Goal: Transaction & Acquisition: Purchase product/service

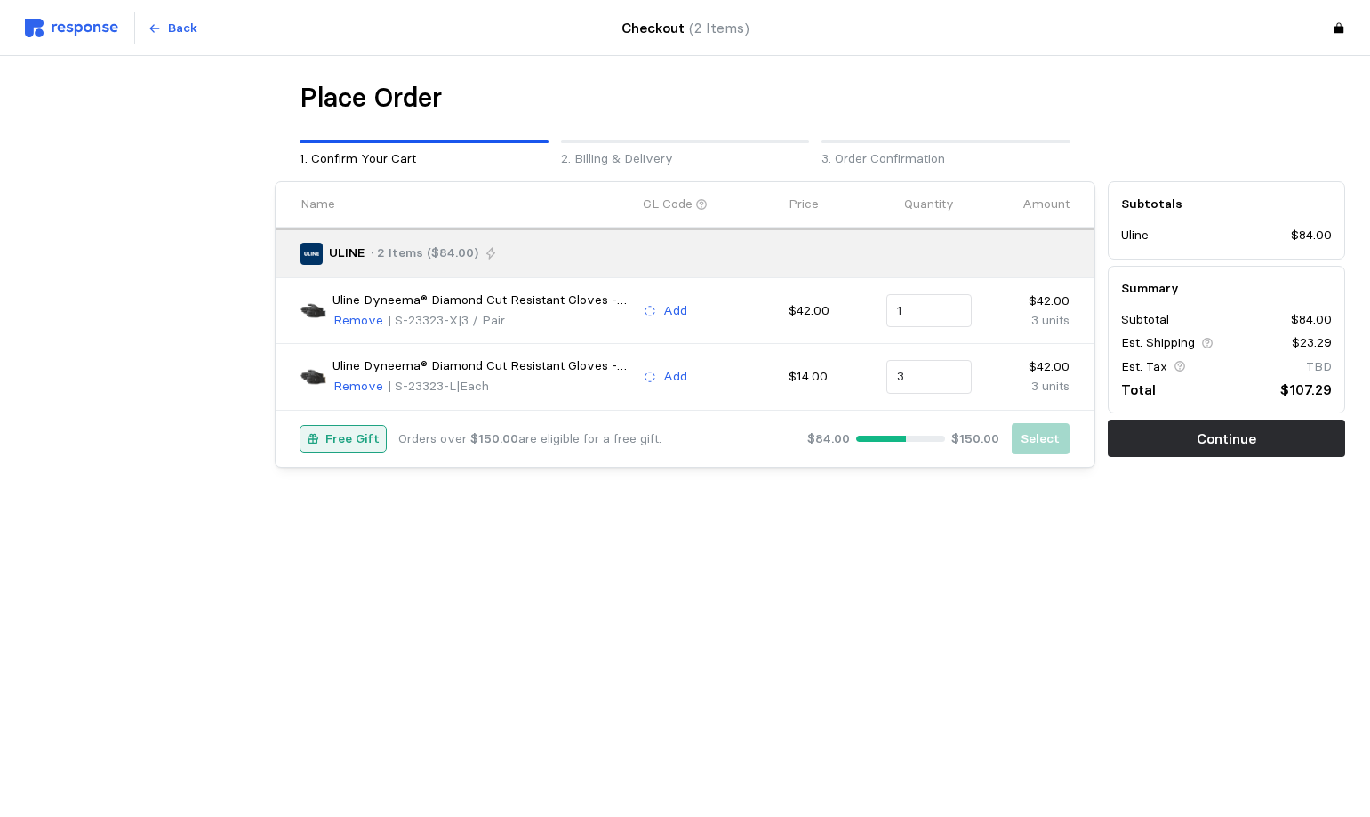
click at [756, 637] on main "Place Order 1. Confirm Your Cart 2. Billing & Delivery 3. Order Confirmation Na…" at bounding box center [685, 408] width 1370 height 817
click at [918, 617] on main "Place Order 1. Confirm Your Cart 2. Billing & Delivery 3. Order Confirmation Na…" at bounding box center [685, 408] width 1370 height 817
click at [1231, 437] on p "Continue" at bounding box center [1227, 439] width 60 height 22
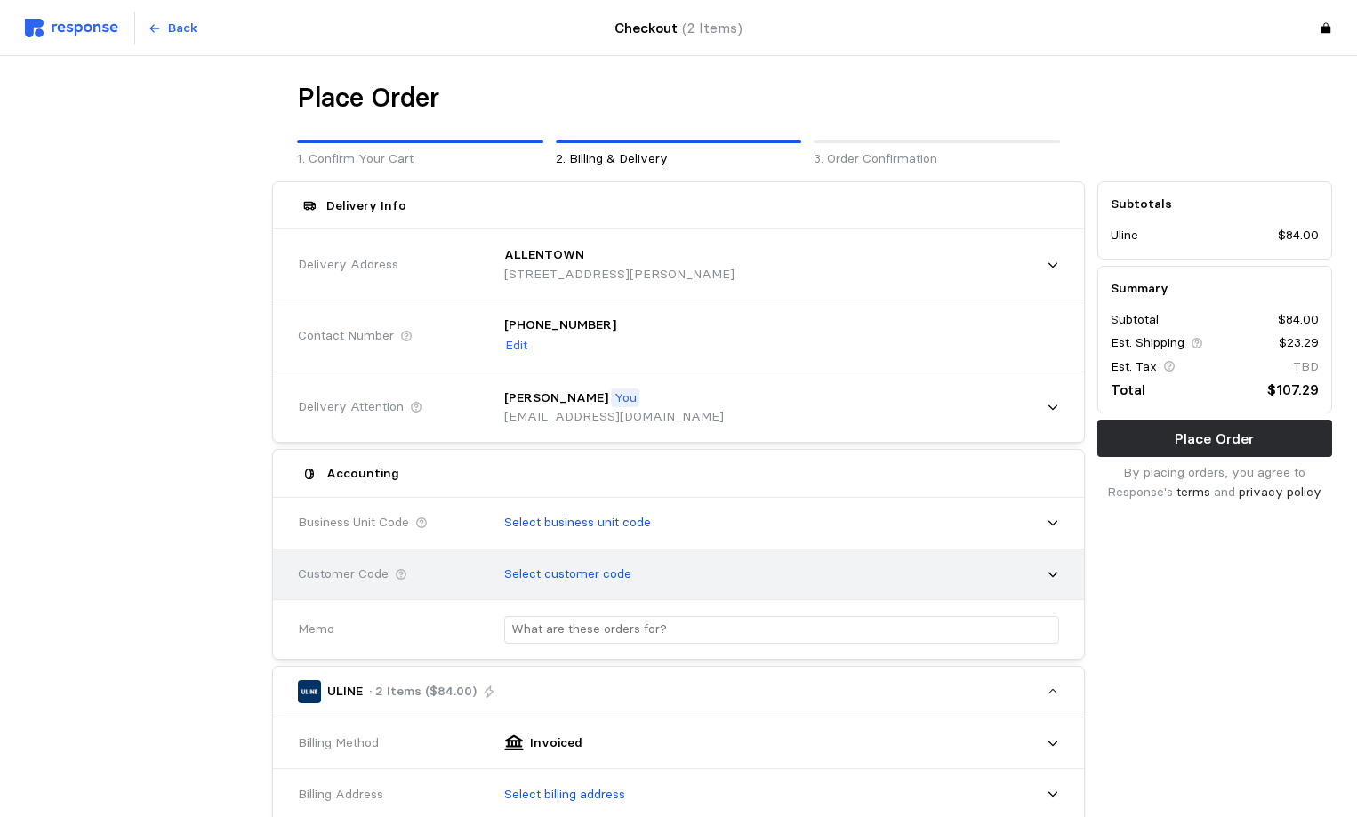
scroll to position [89, 0]
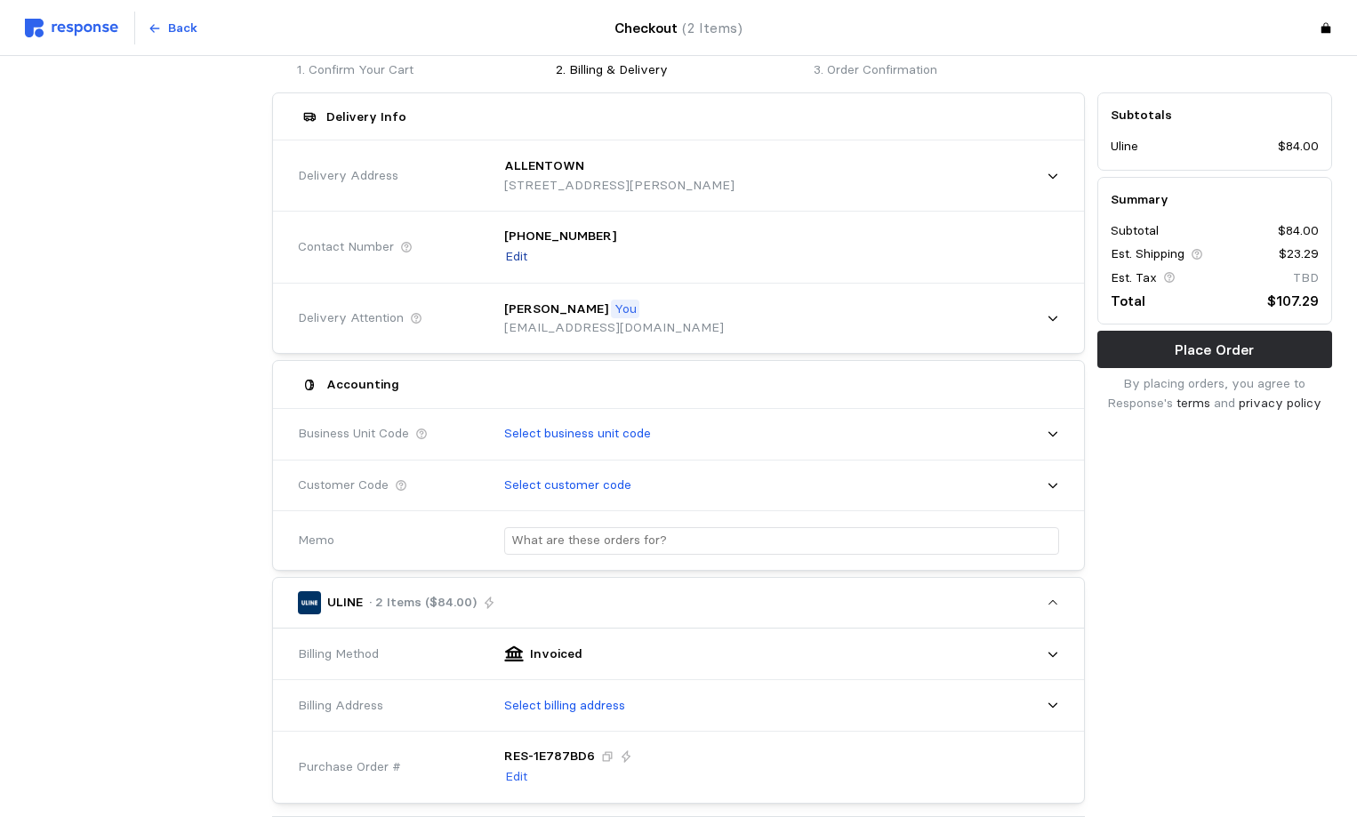
click at [515, 258] on p "Edit" at bounding box center [516, 257] width 22 height 20
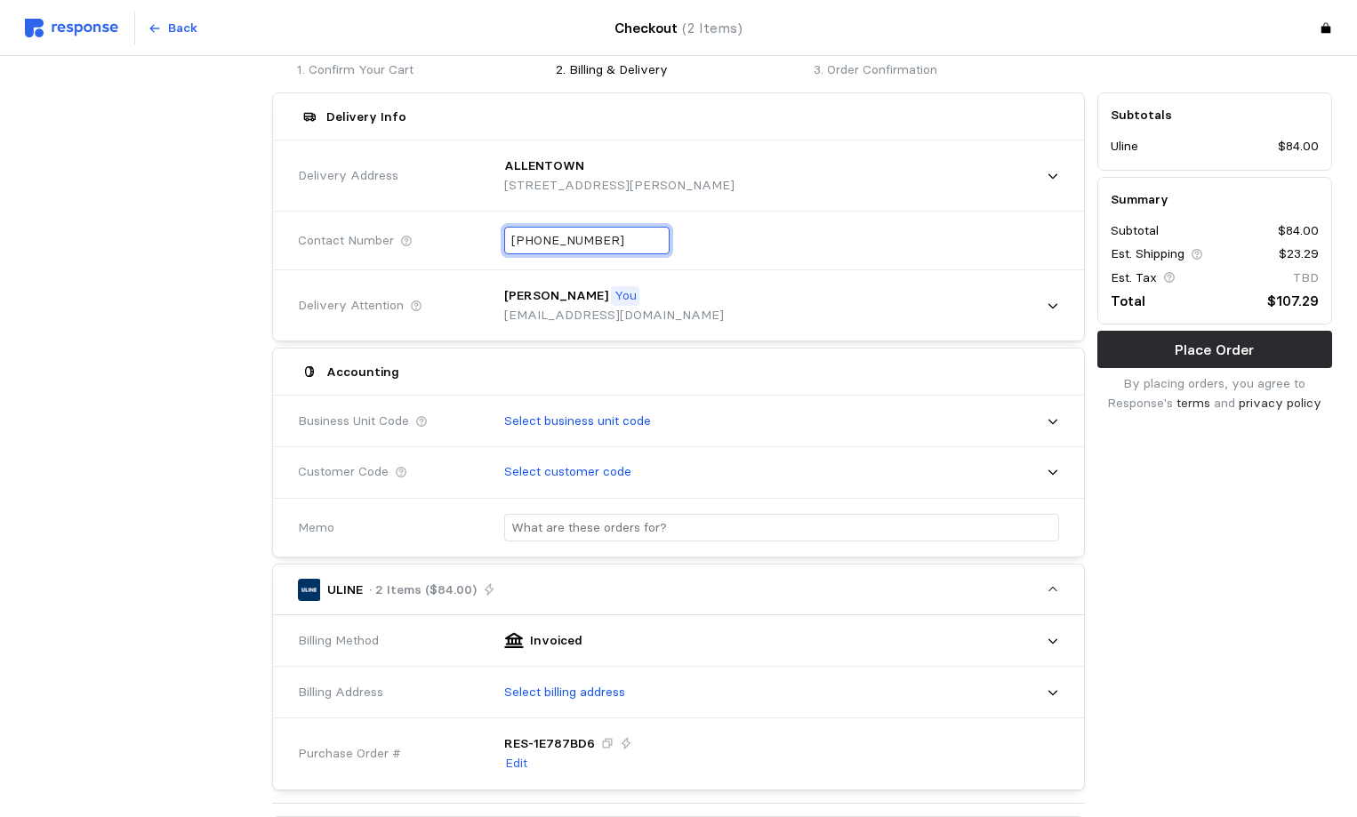
drag, startPoint x: 621, startPoint y: 236, endPoint x: 405, endPoint y: 229, distance: 217.1
click at [422, 229] on div "Contact Number [PHONE_NUMBER]" at bounding box center [679, 240] width 774 height 65
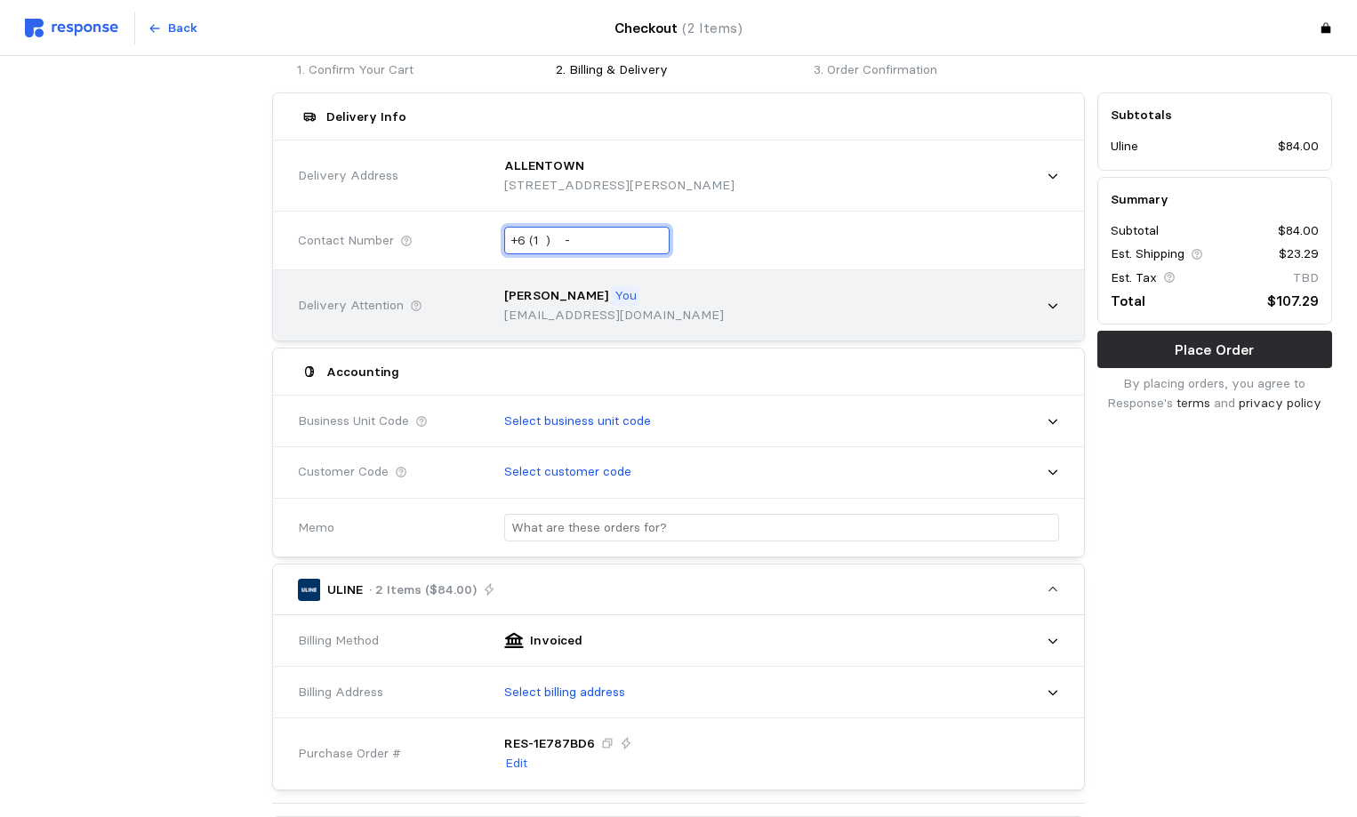
type input "+6 ( ) -"
type input "[PHONE_NUMBER]"
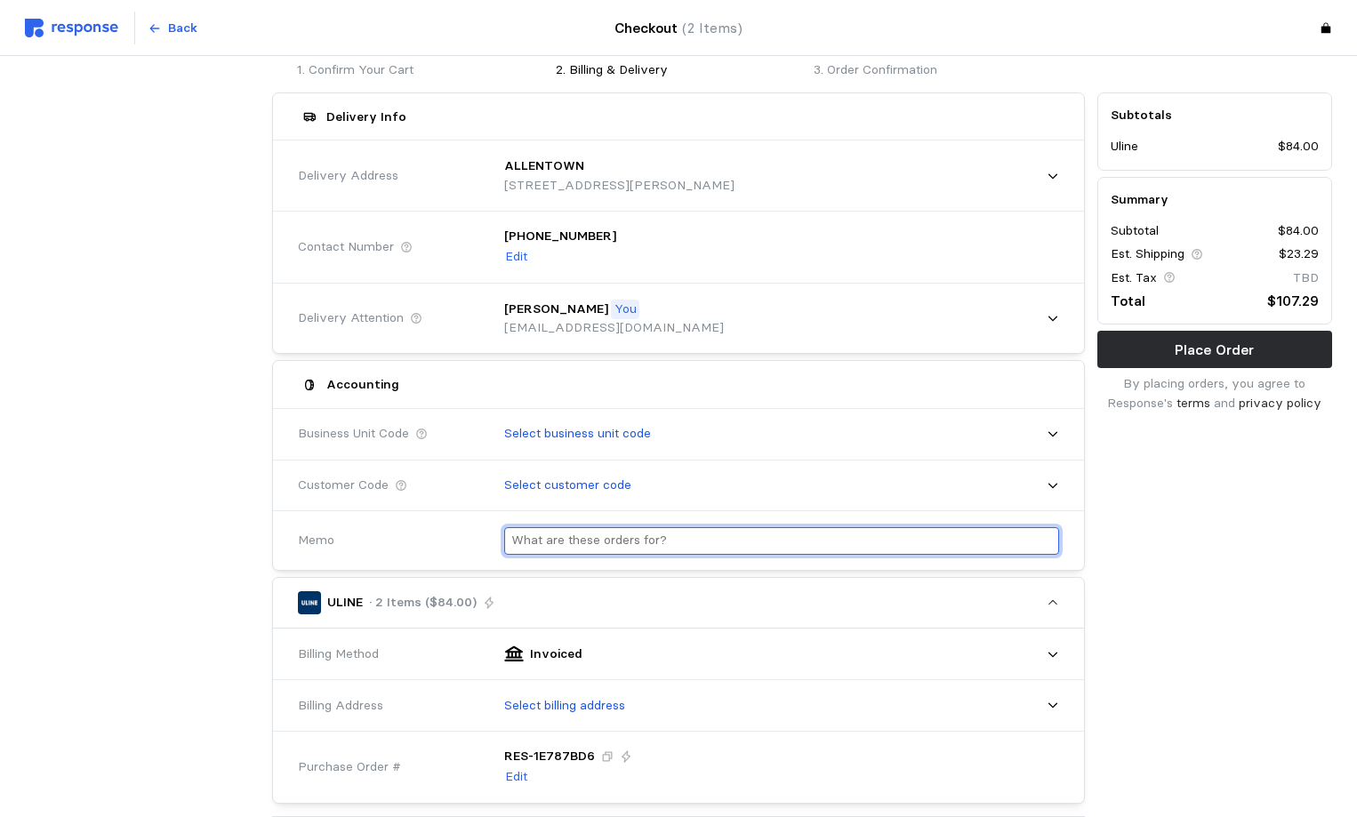
click at [575, 521] on div at bounding box center [775, 541] width 567 height 52
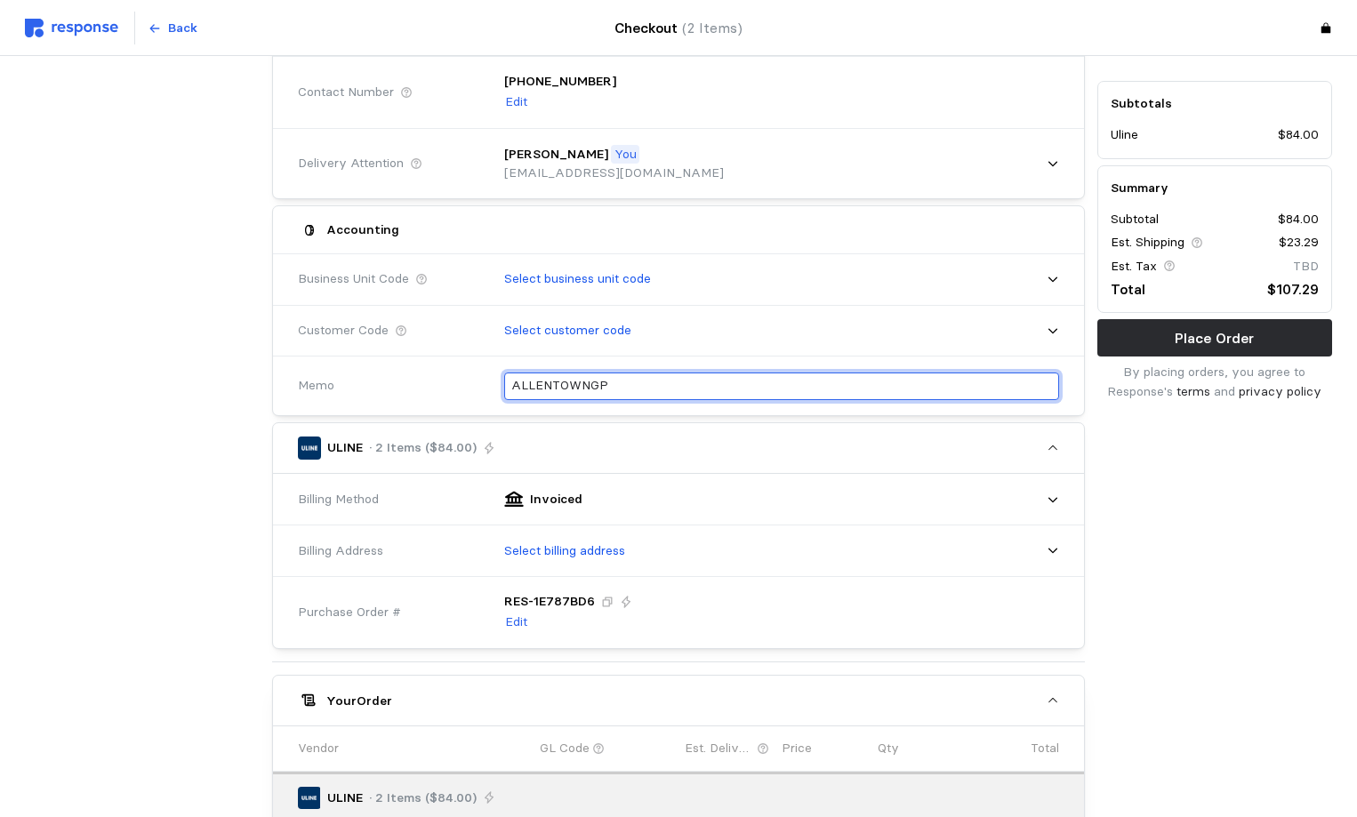
scroll to position [267, 0]
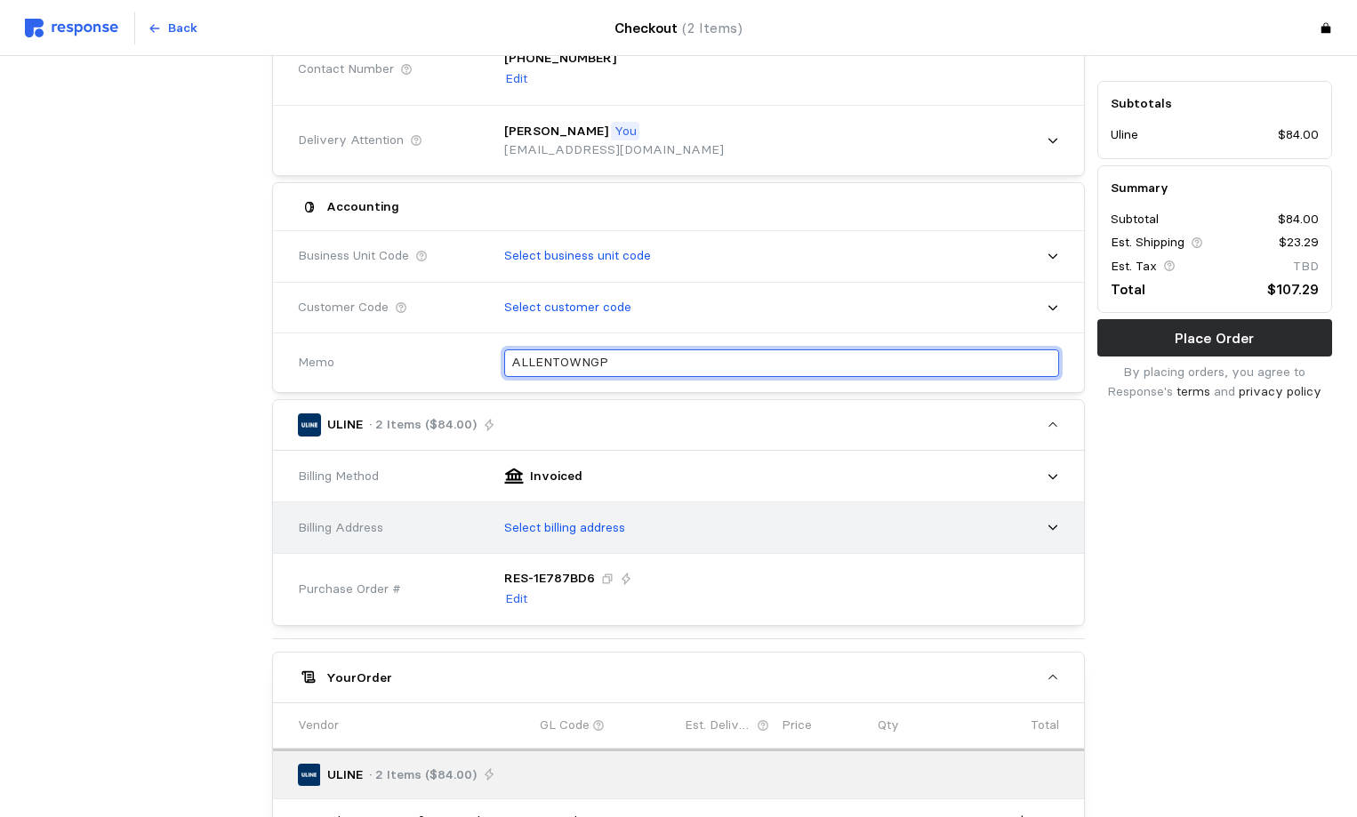
type input "ALLENTOWNGP"
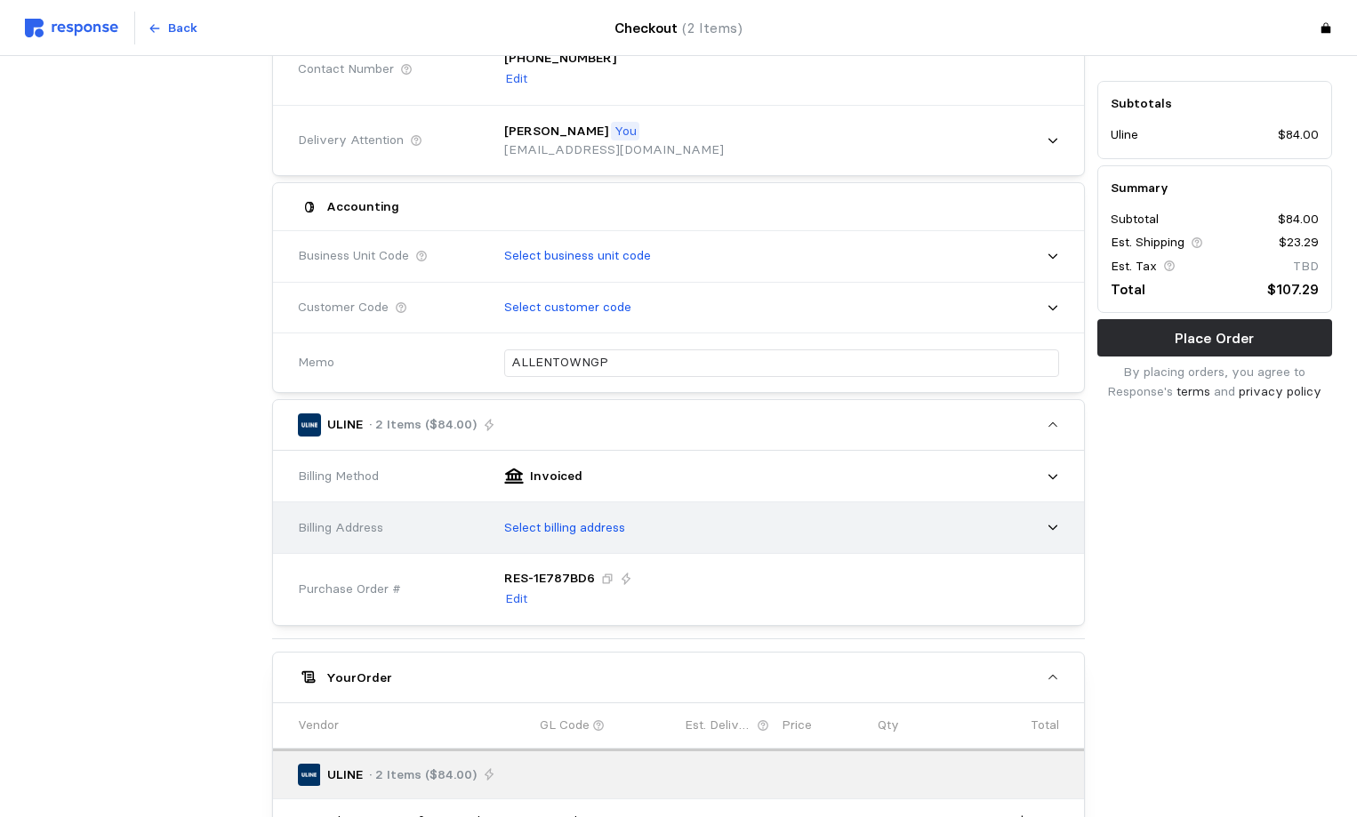
click at [555, 521] on p "Select billing address" at bounding box center [564, 528] width 121 height 20
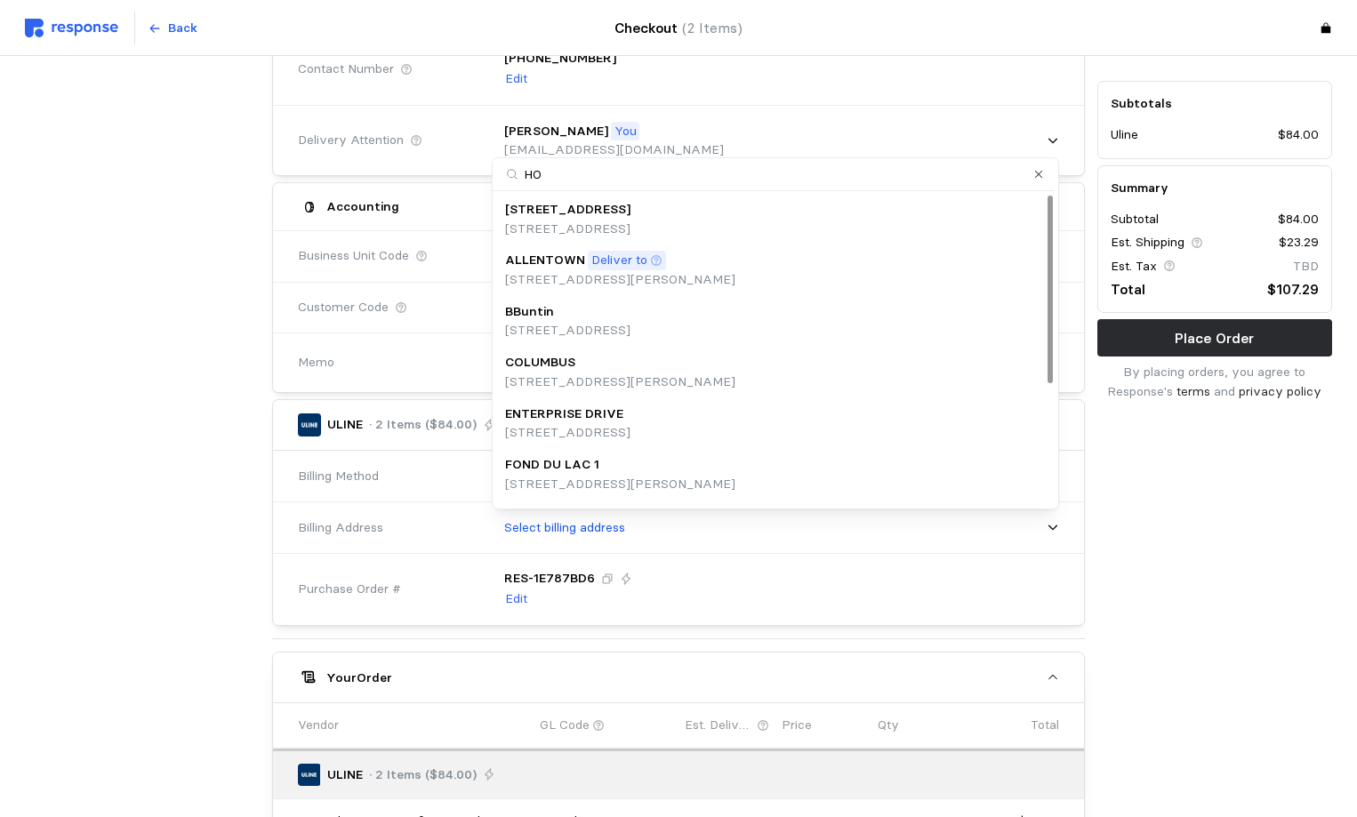
type input "HOM"
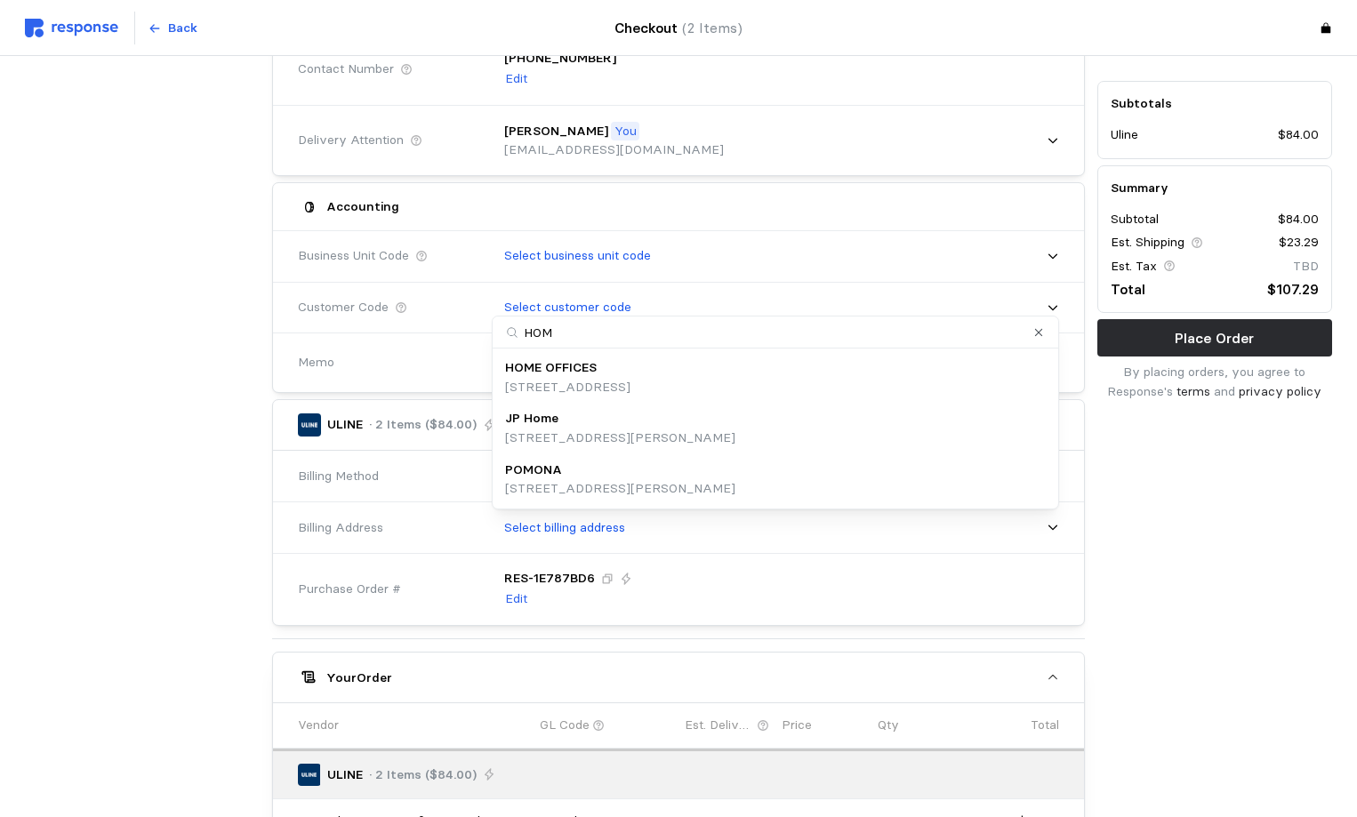
click at [605, 381] on p "[STREET_ADDRESS]" at bounding box center [567, 388] width 125 height 20
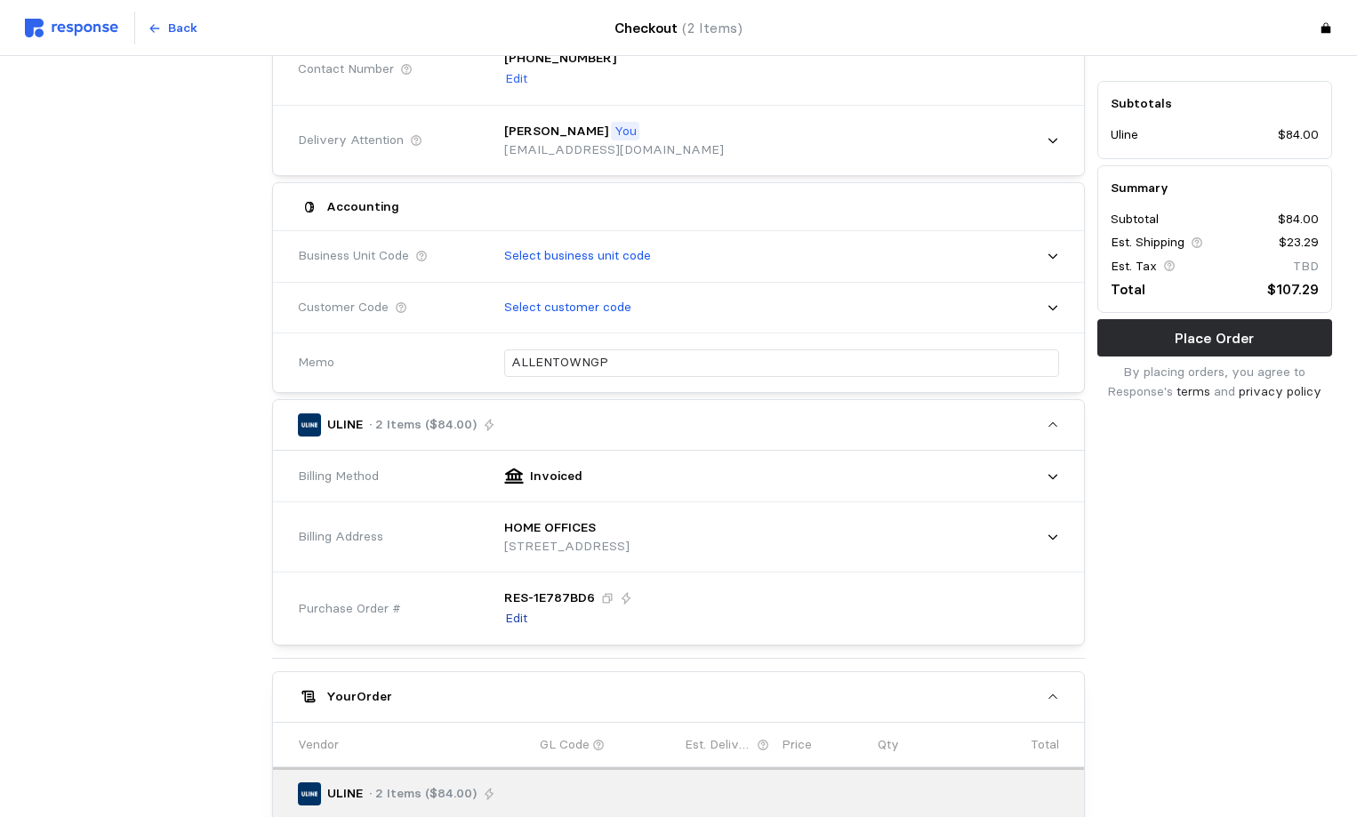
click at [514, 617] on p "Edit" at bounding box center [516, 619] width 22 height 20
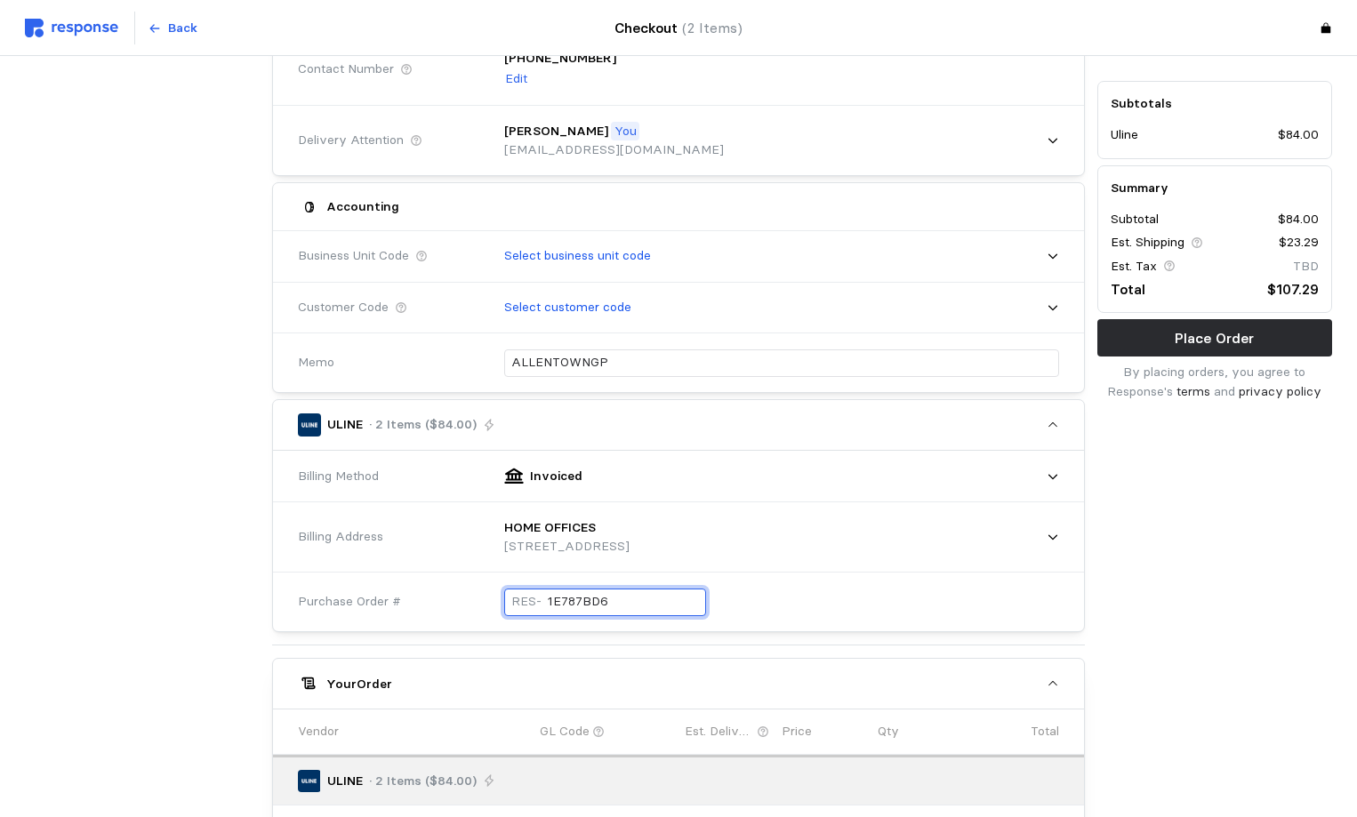
drag, startPoint x: 605, startPoint y: 601, endPoint x: 449, endPoint y: 605, distance: 155.6
click at [471, 601] on div "Purchase Order # RES- 1E787BD6" at bounding box center [679, 602] width 774 height 65
type input "100725ALLEN"
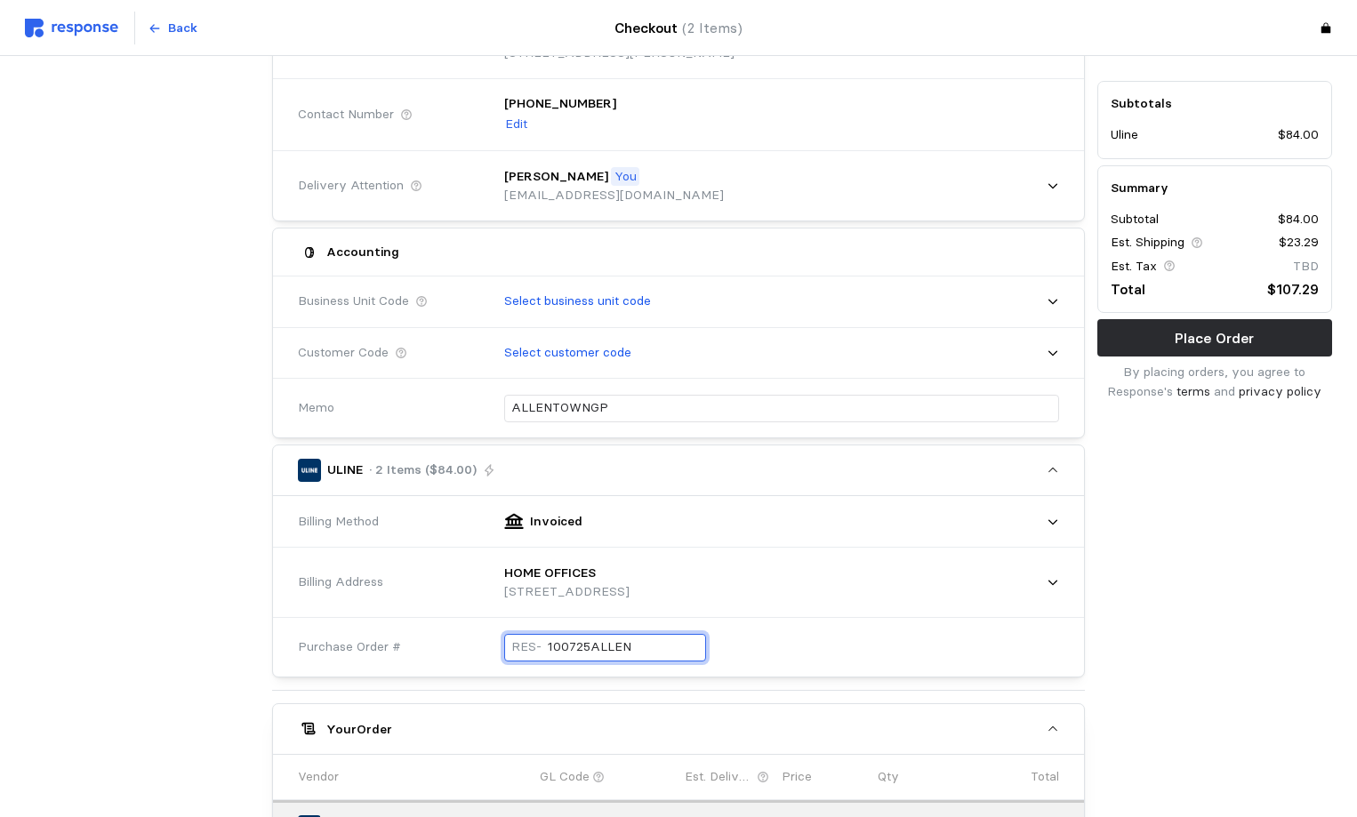
scroll to position [312, 0]
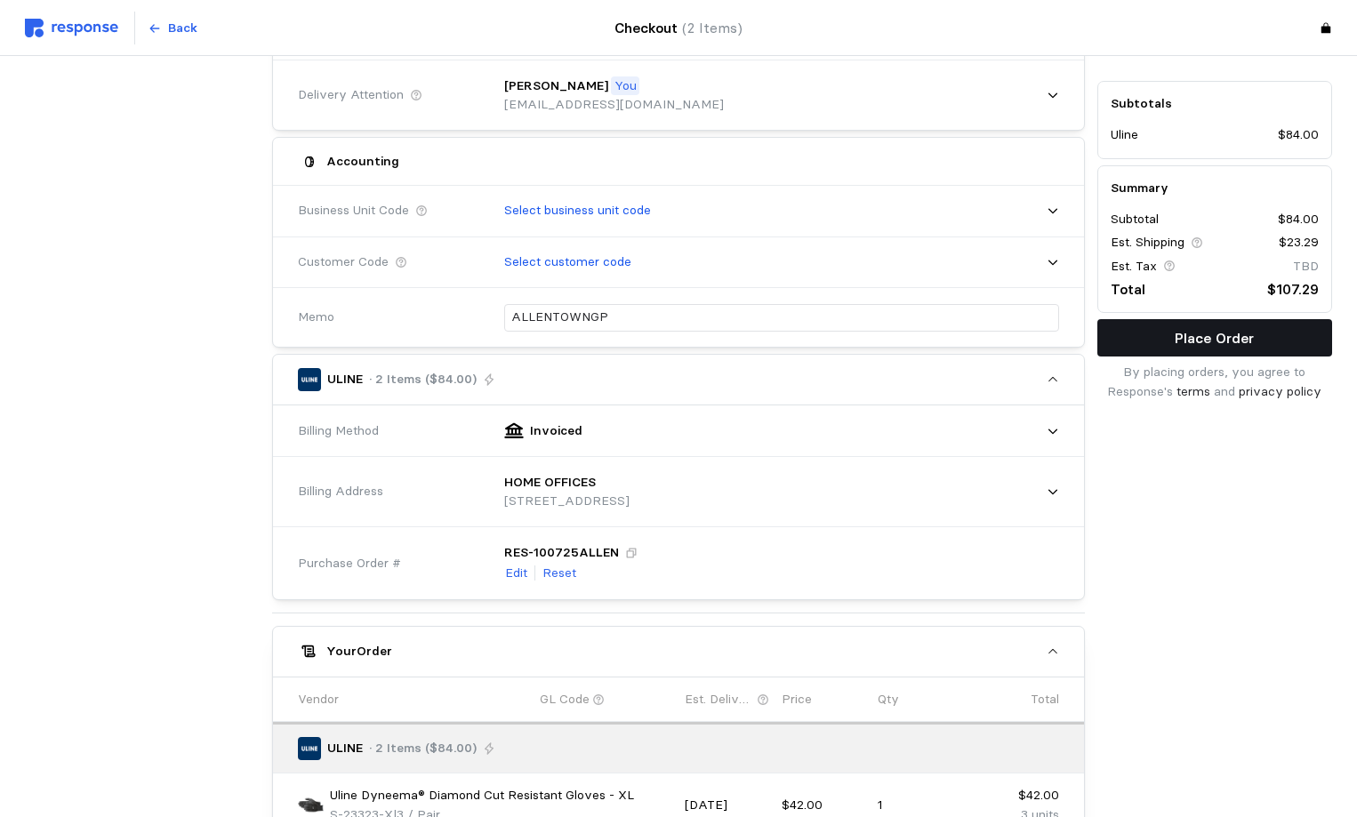
click at [1235, 335] on p "Place Order" at bounding box center [1213, 338] width 79 height 22
